Goal: Information Seeking & Learning: Compare options

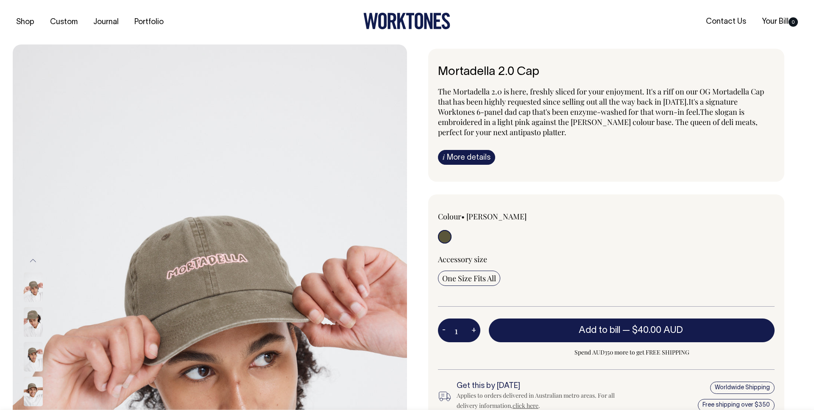
click at [338, 27] on div at bounding box center [407, 22] width 263 height 19
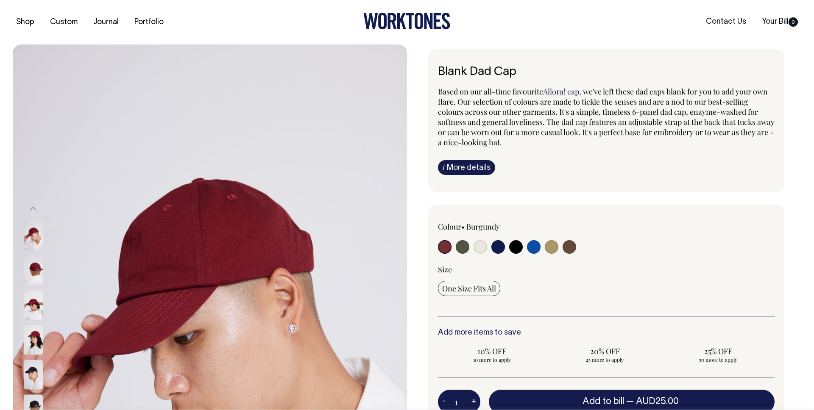
click at [472, 174] on link "i More details" at bounding box center [466, 167] width 57 height 15
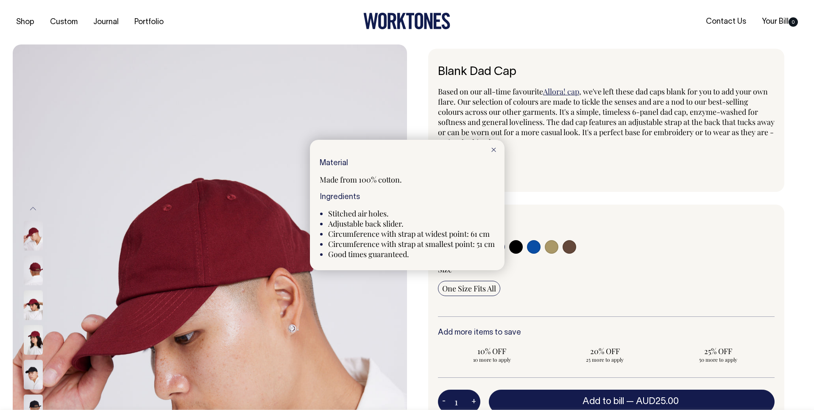
click at [593, 184] on div at bounding box center [407, 205] width 814 height 410
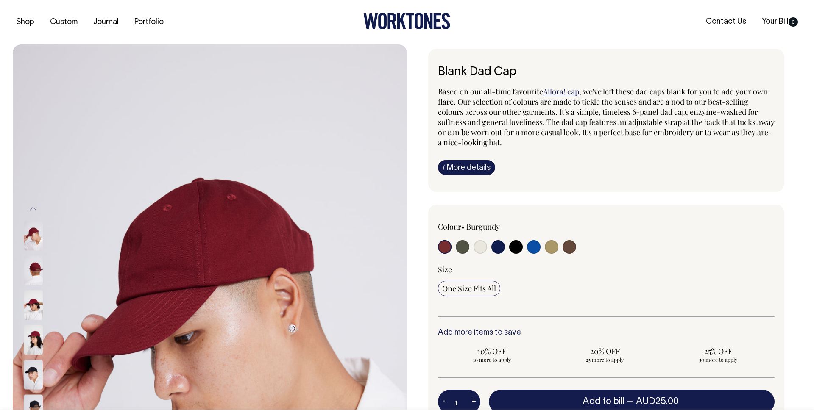
click at [471, 169] on link "i More details" at bounding box center [466, 167] width 57 height 15
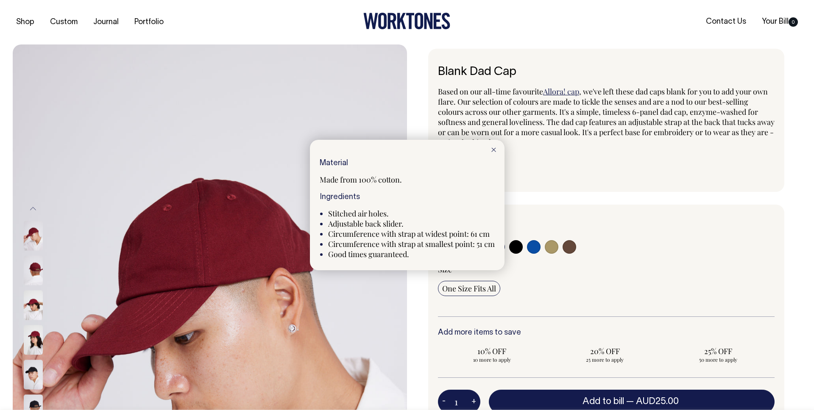
click at [497, 148] on div at bounding box center [494, 149] width 22 height 19
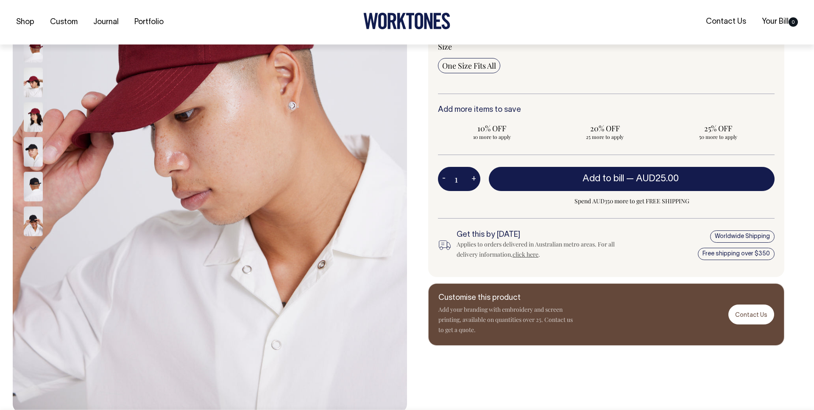
scroll to position [223, 0]
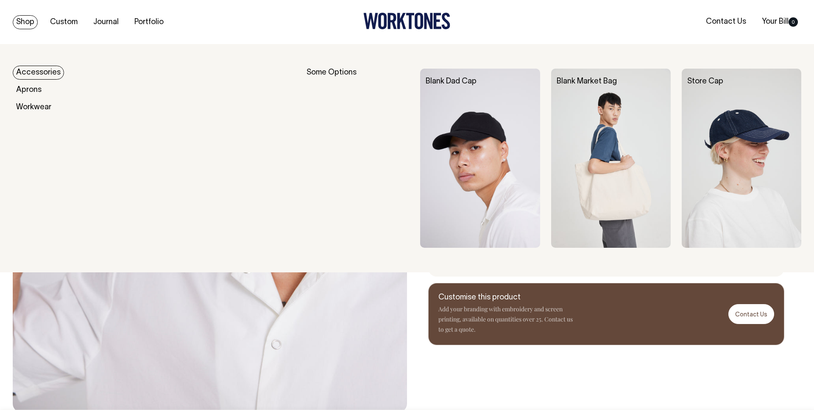
click at [709, 85] on div "Store Cap" at bounding box center [747, 82] width 120 height 8
click at [709, 82] on link "Store Cap" at bounding box center [705, 81] width 36 height 7
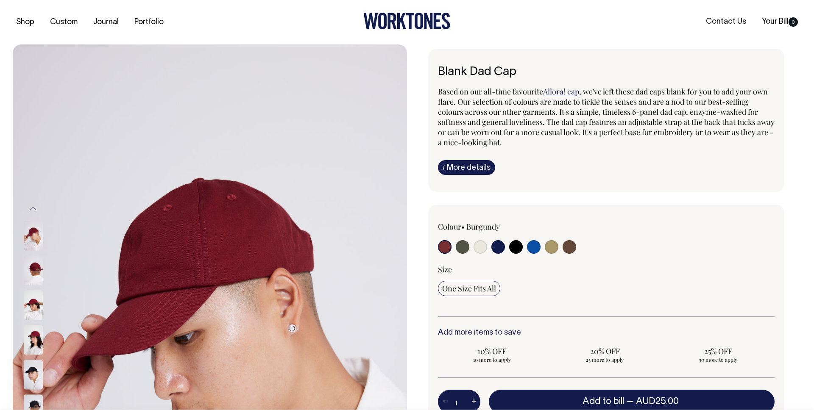
click at [468, 173] on link "i More details" at bounding box center [466, 167] width 57 height 15
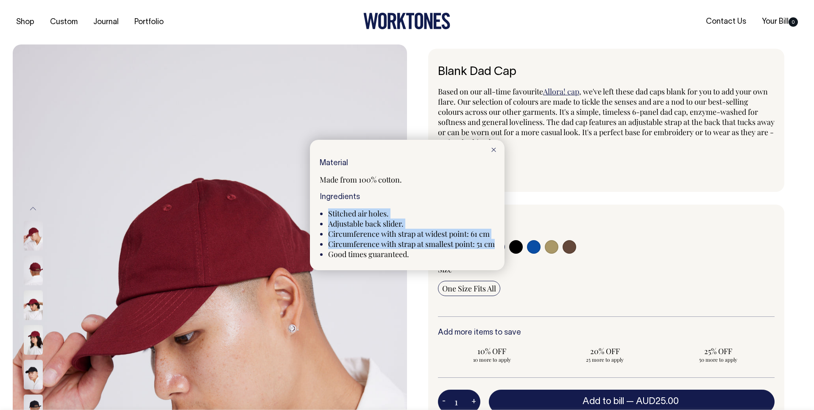
drag, startPoint x: 326, startPoint y: 211, endPoint x: 496, endPoint y: 245, distance: 173.0
click at [496, 245] on div "Material Made from 100% cotton. Ingredients Stitched air holes. Adjustable back…" at bounding box center [407, 205] width 195 height 131
copy ul "Stitched air holes. Adjustable back slider. Circumference with strap at widest …"
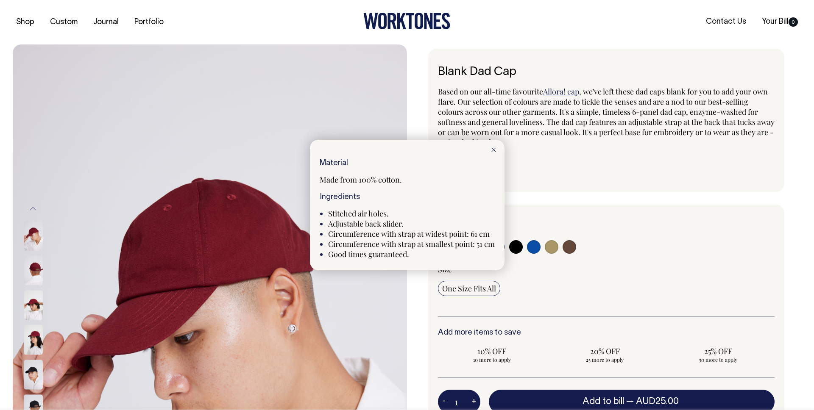
click at [606, 118] on div at bounding box center [407, 205] width 814 height 410
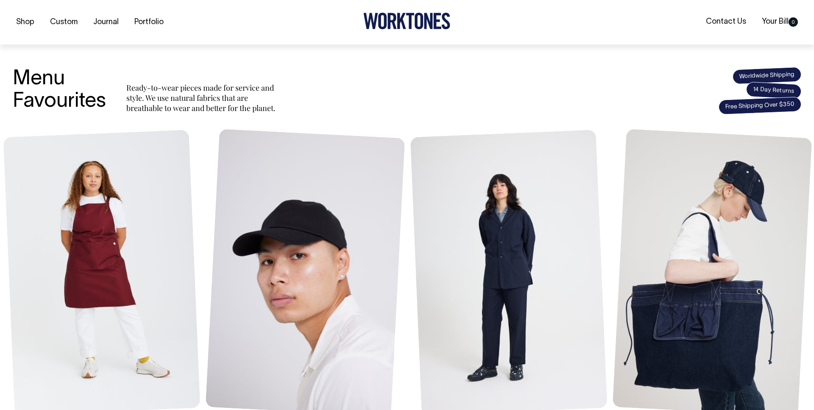
scroll to position [295, 0]
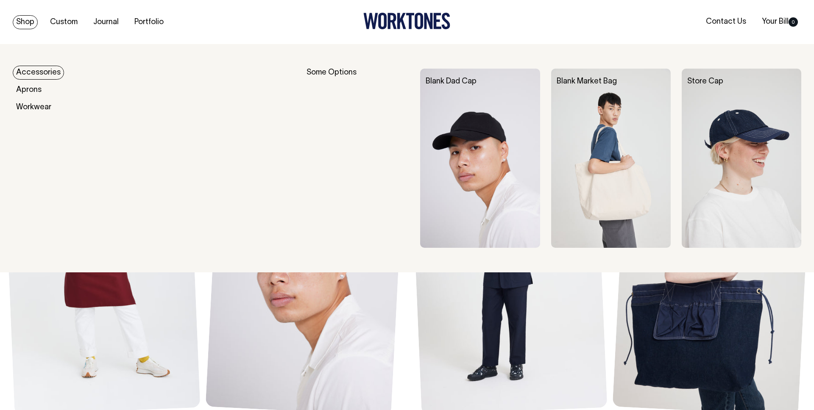
click at [60, 74] on link "Accessories" at bounding box center [38, 73] width 51 height 14
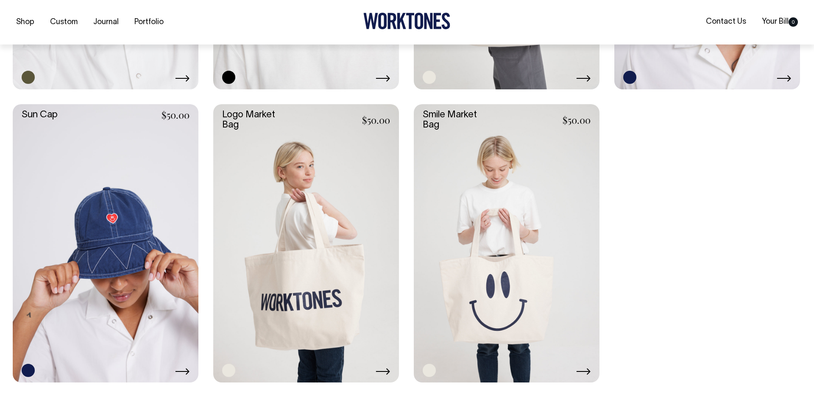
scroll to position [893, 0]
click at [297, 255] on link at bounding box center [306, 243] width 186 height 279
click at [495, 238] on link at bounding box center [507, 243] width 186 height 279
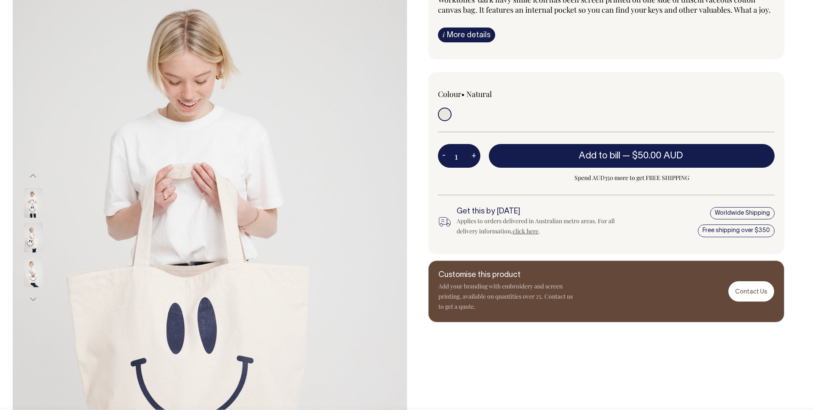
scroll to position [103, 0]
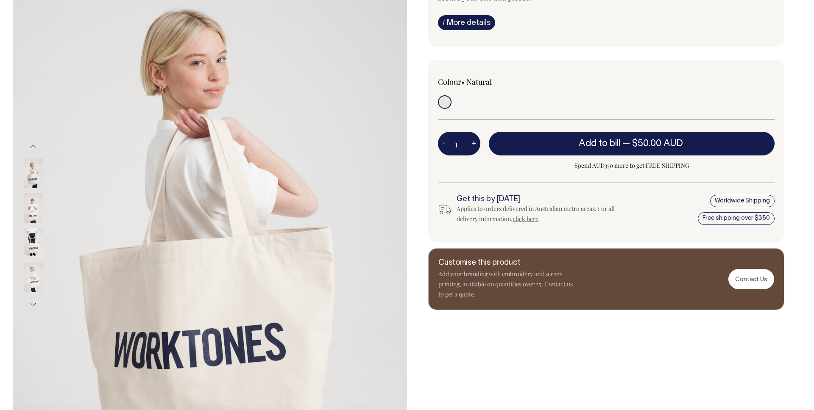
scroll to position [115, 0]
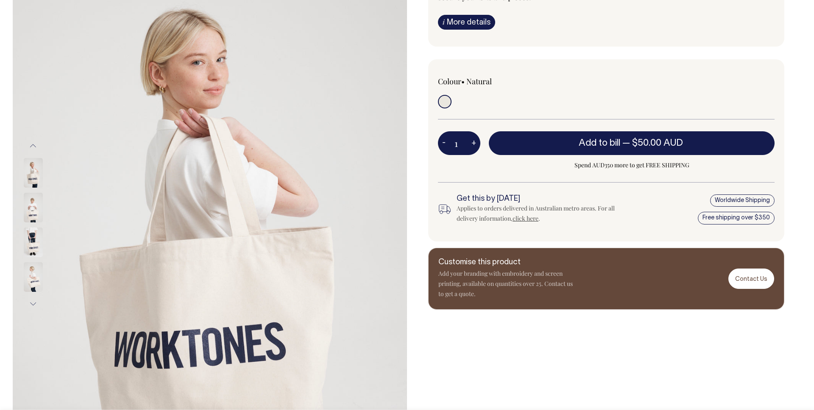
click at [31, 241] on img at bounding box center [33, 243] width 19 height 30
